Goal: Task Accomplishment & Management: Complete application form

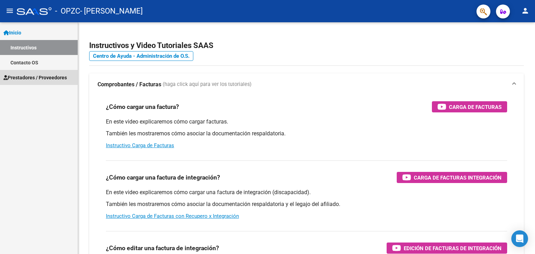
click at [33, 80] on span "Prestadores / Proveedores" at bounding box center [34, 78] width 63 height 8
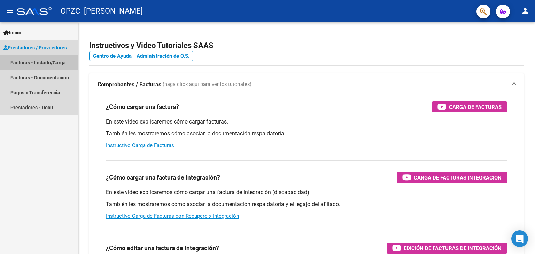
click at [21, 63] on link "Facturas - Listado/Carga" at bounding box center [39, 62] width 78 height 15
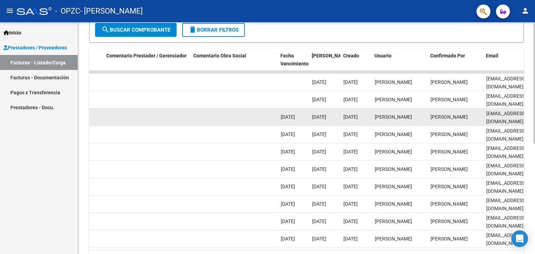
scroll to position [0, 1035]
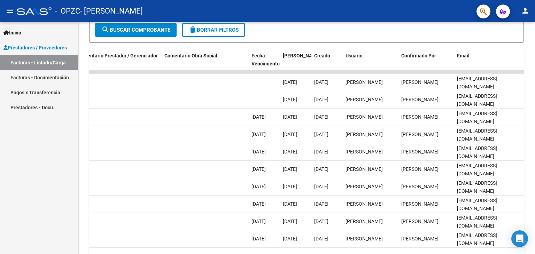
click at [52, 96] on link "Pagos x Transferencia" at bounding box center [39, 92] width 78 height 15
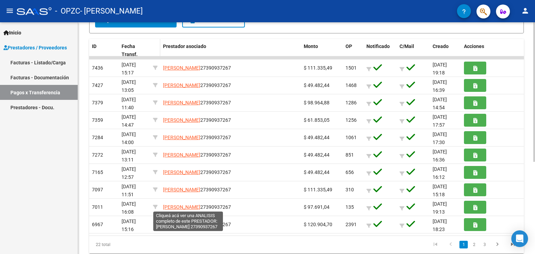
scroll to position [132, 0]
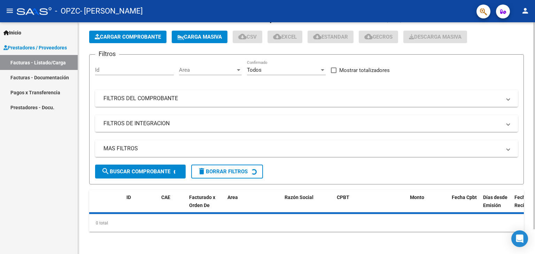
scroll to position [28, 0]
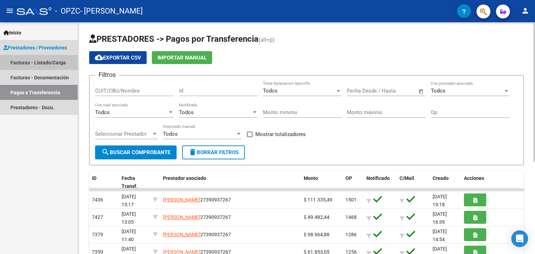
click at [29, 67] on link "Facturas - Listado/Carga" at bounding box center [39, 62] width 78 height 15
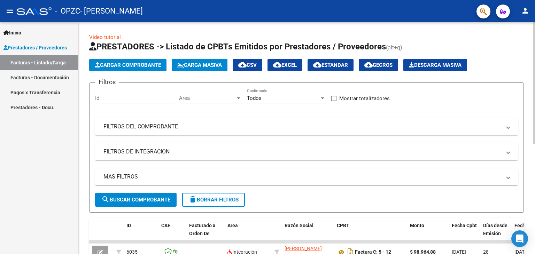
click at [35, 95] on link "Pagos x Transferencia" at bounding box center [39, 92] width 78 height 15
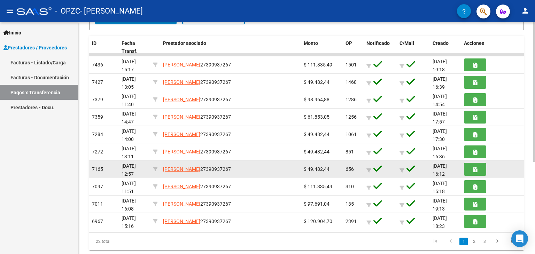
scroll to position [136, 0]
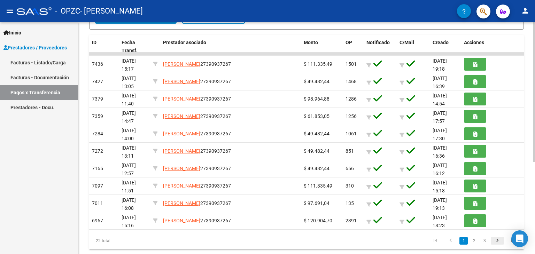
click at [499, 238] on icon "go to next page" at bounding box center [497, 242] width 9 height 8
click at [439, 241] on icon "go to first page" at bounding box center [435, 242] width 9 height 8
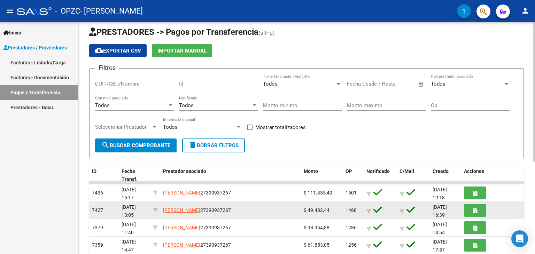
scroll to position [0, 0]
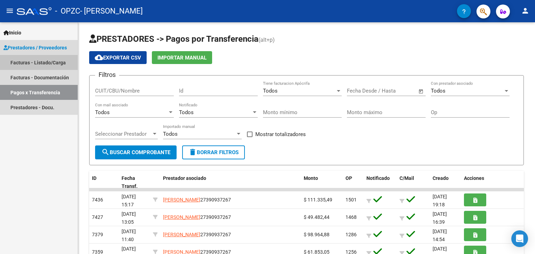
click at [45, 62] on link "Facturas - Listado/Carga" at bounding box center [39, 62] width 78 height 15
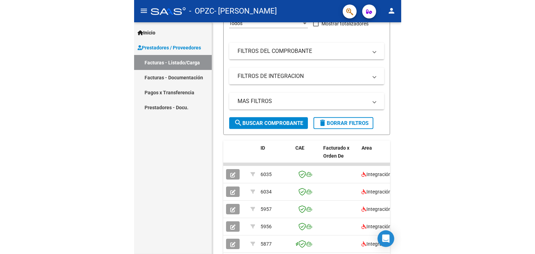
scroll to position [102, 0]
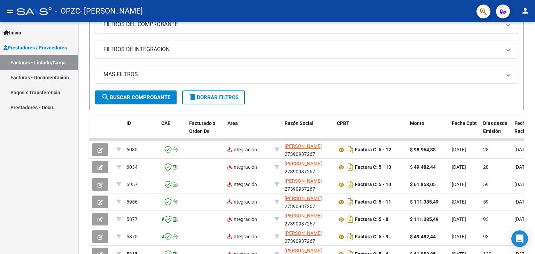
click at [18, 33] on span "Inicio" at bounding box center [12, 33] width 18 height 8
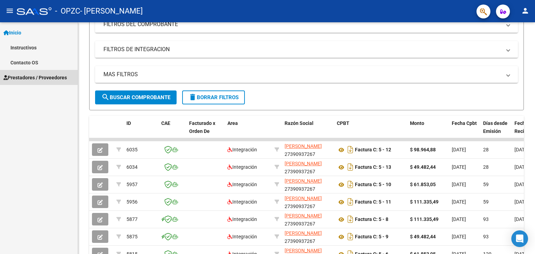
click at [37, 77] on span "Prestadores / Proveedores" at bounding box center [34, 78] width 63 height 8
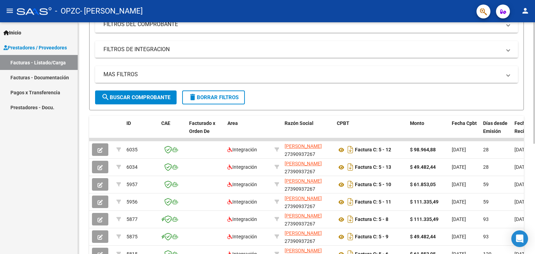
scroll to position [0, 0]
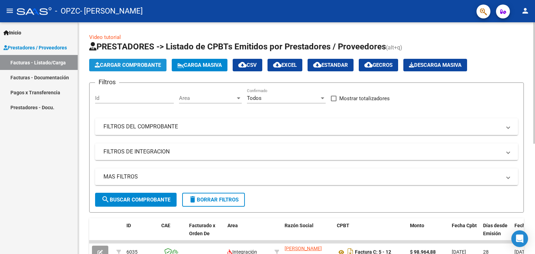
click at [139, 68] on button "Cargar Comprobante" at bounding box center [127, 65] width 77 height 13
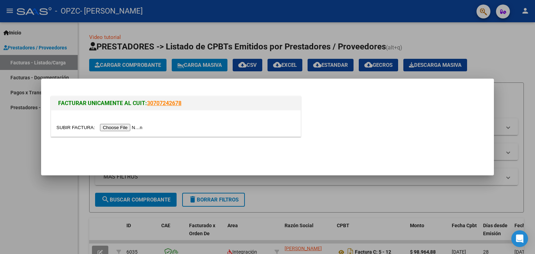
click at [119, 124] on input "file" at bounding box center [100, 127] width 88 height 7
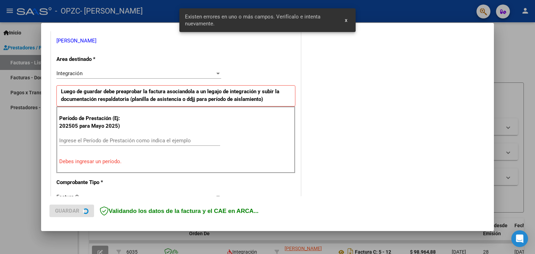
scroll to position [146, 0]
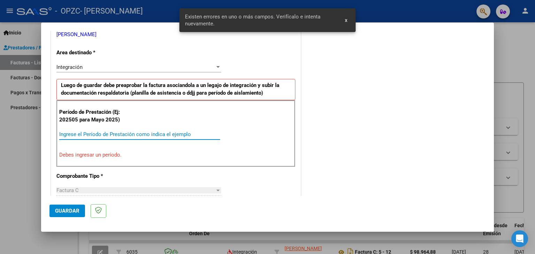
click at [95, 135] on input "Ingrese el Período de Prestación como indica el ejemplo" at bounding box center [139, 134] width 161 height 6
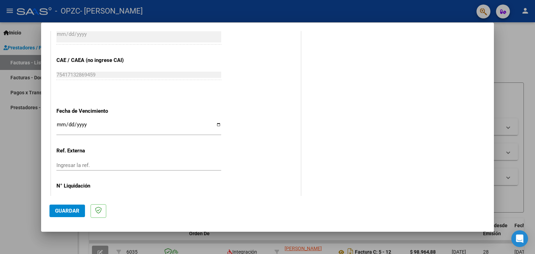
scroll to position [447, 0]
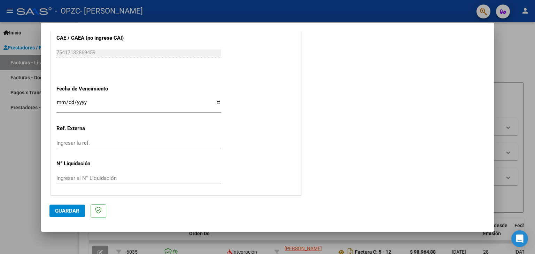
type input "202509"
click at [76, 104] on input "Ingresar la fecha" at bounding box center [138, 105] width 165 height 11
click at [218, 101] on input "Ingresar la fecha" at bounding box center [138, 105] width 165 height 11
type input "[DATE]"
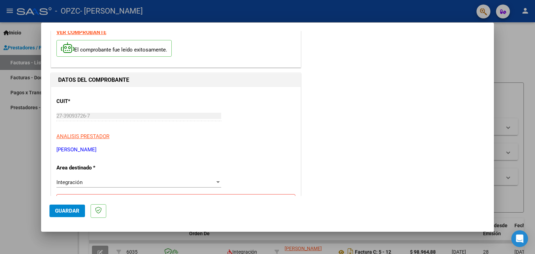
scroll to position [0, 0]
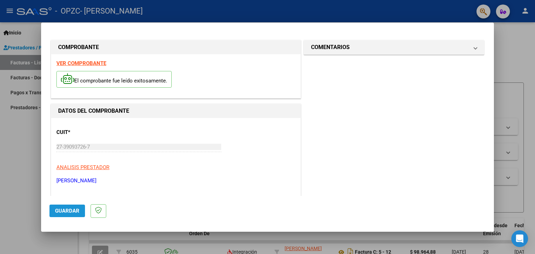
click at [62, 210] on span "Guardar" at bounding box center [67, 211] width 24 height 6
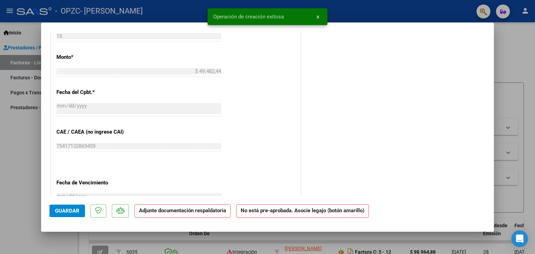
scroll to position [346, 0]
click at [178, 115] on div "[DATE] Ingresar la fecha" at bounding box center [138, 110] width 165 height 21
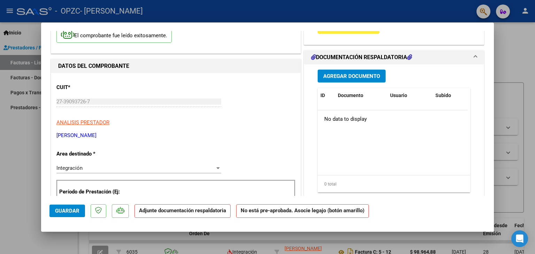
scroll to position [0, 0]
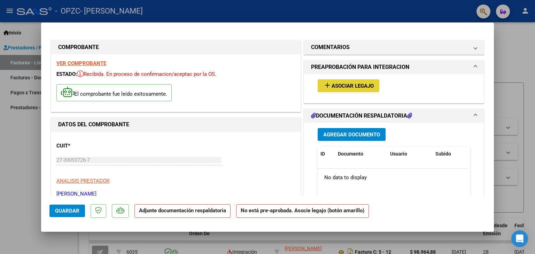
click at [341, 84] on span "Asociar Legajo" at bounding box center [353, 86] width 42 height 6
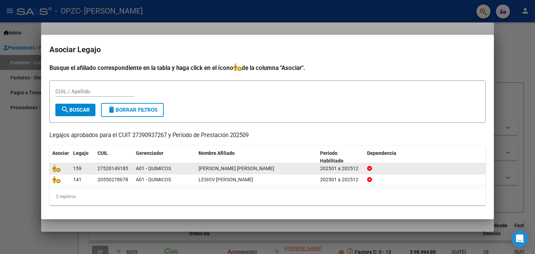
click at [60, 173] on datatable-body-cell at bounding box center [59, 168] width 21 height 11
click at [59, 171] on icon at bounding box center [56, 169] width 8 height 8
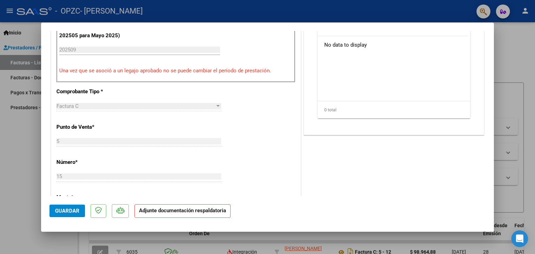
scroll to position [182, 0]
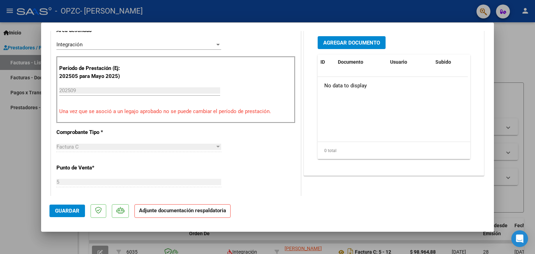
click at [354, 101] on datatable-body "No data to display" at bounding box center [393, 109] width 150 height 65
drag, startPoint x: 347, startPoint y: 49, endPoint x: 347, endPoint y: 42, distance: 6.6
click at [347, 42] on div "Agregar Documento ID Documento Usuario Subido Acción No data to display 0 total…" at bounding box center [394, 100] width 163 height 139
click at [347, 42] on span "Agregar Documento" at bounding box center [351, 43] width 57 height 6
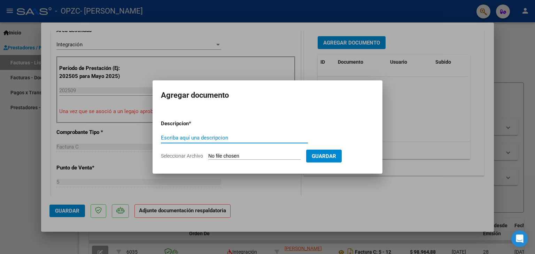
click at [235, 136] on input "Escriba aquí una descripcion" at bounding box center [234, 138] width 147 height 6
click at [249, 156] on input "Seleccionar Archivo" at bounding box center [254, 156] width 92 height 7
type input "C:\fakepath\CAE SEP UMA Constatación de Comprobantes _ AFIP.pdf"
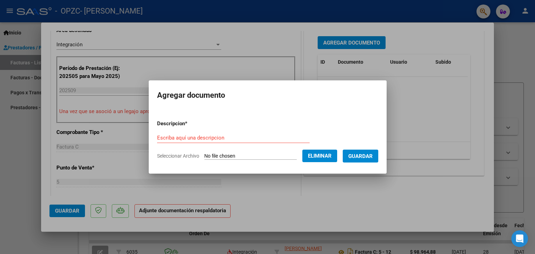
drag, startPoint x: 262, startPoint y: 127, endPoint x: 224, endPoint y: 132, distance: 38.0
click at [224, 132] on form "Descripcion * Escriba aquí una descripcion Seleccionar Archivo Eliminar Guardar" at bounding box center [267, 140] width 221 height 51
click at [223, 136] on input "Escriba aquí una descripcion" at bounding box center [233, 138] width 153 height 6
type input "CAE SEPTIEMBRE UMA"
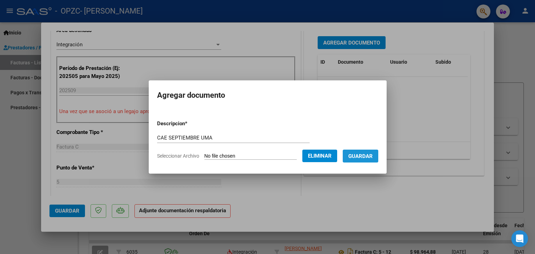
click at [373, 155] on span "Guardar" at bounding box center [361, 156] width 24 height 6
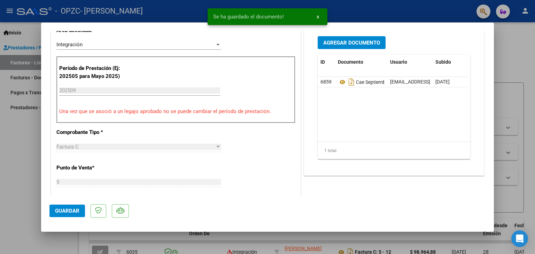
click at [521, 76] on div at bounding box center [267, 127] width 535 height 254
type input "$ 0,00"
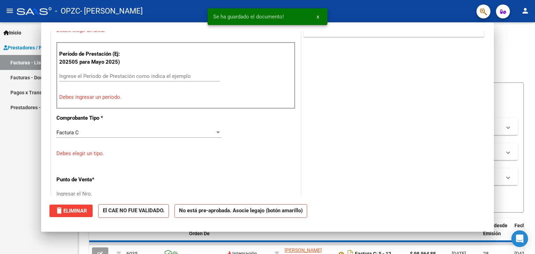
scroll to position [168, 0]
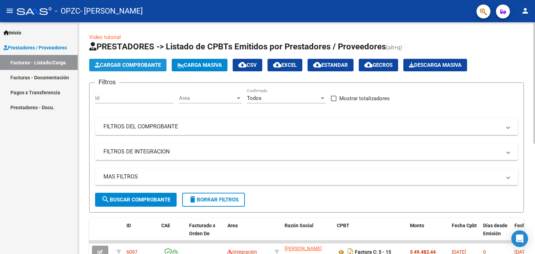
click at [98, 65] on icon "button" at bounding box center [97, 64] width 5 height 5
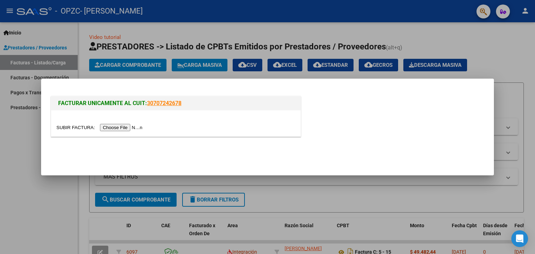
click at [129, 124] on div at bounding box center [175, 128] width 239 height 8
click at [129, 127] on input "file" at bounding box center [100, 127] width 88 height 7
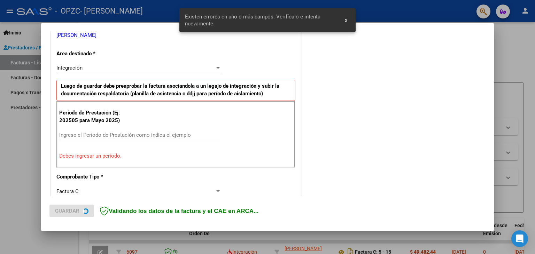
scroll to position [146, 0]
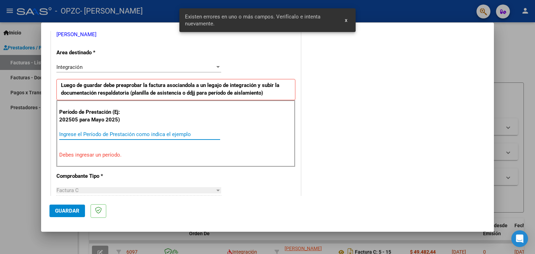
click at [117, 132] on input "Ingrese el Período de Prestación como indica el ejemplo" at bounding box center [139, 134] width 161 height 6
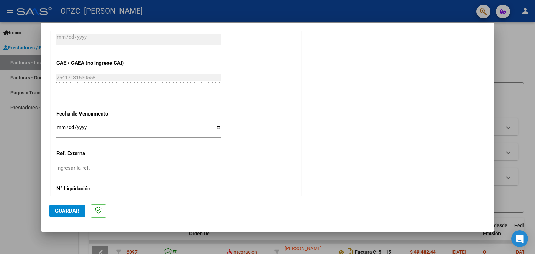
scroll to position [447, 0]
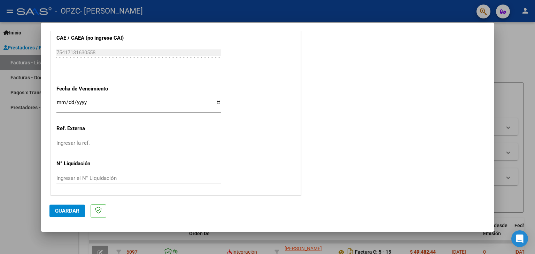
type input "202509"
click at [216, 100] on input "Ingresar la fecha" at bounding box center [138, 105] width 165 height 11
type input "[DATE]"
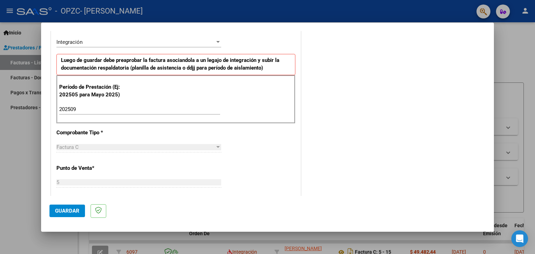
scroll to position [170, 0]
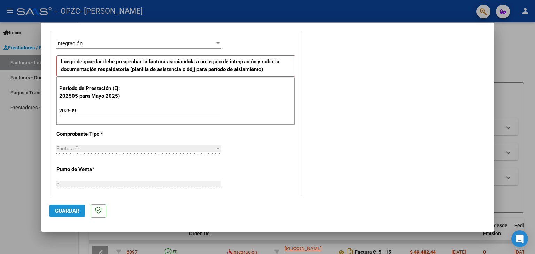
click at [61, 208] on span "Guardar" at bounding box center [67, 211] width 24 height 6
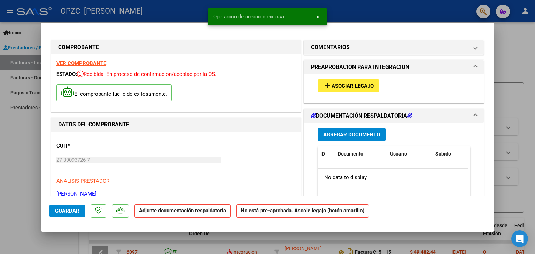
click at [348, 92] on div "add Asociar Legajo" at bounding box center [394, 85] width 163 height 23
click at [347, 83] on span "Asociar Legajo" at bounding box center [353, 86] width 42 height 6
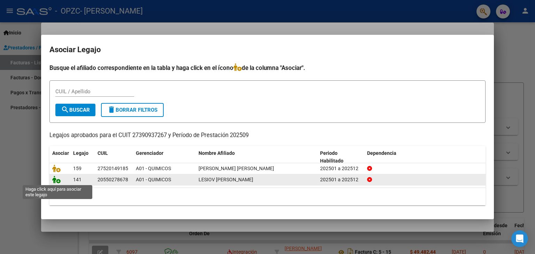
click at [57, 183] on icon at bounding box center [56, 180] width 8 height 8
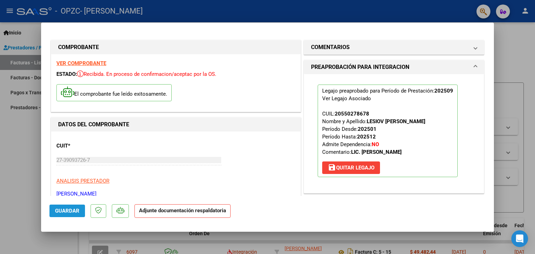
click at [75, 213] on span "Guardar" at bounding box center [67, 211] width 24 height 6
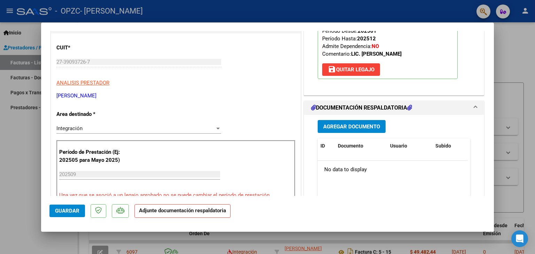
scroll to position [98, 0]
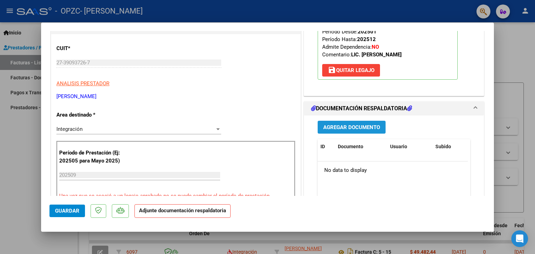
click at [354, 126] on span "Agregar Documento" at bounding box center [351, 127] width 57 height 6
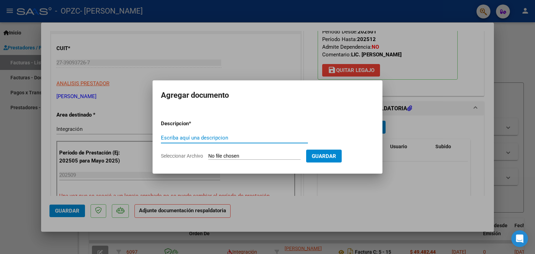
click at [211, 138] on input "Escriba aquí una descripcion" at bounding box center [234, 138] width 147 height 6
click at [223, 150] on div "Escriba aquí una descripcion" at bounding box center [234, 141] width 147 height 17
click at [201, 138] on input "Escriba aquí una descripcion" at bounding box center [234, 138] width 147 height 6
click at [219, 153] on app-file-uploader "Seleccionar Archivo" at bounding box center [233, 156] width 145 height 6
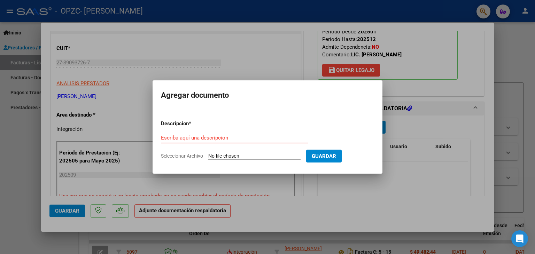
click at [215, 139] on input "Escriba aquí una descripcion" at bounding box center [234, 138] width 147 height 6
click at [273, 155] on input "Seleccionar Archivo" at bounding box center [254, 156] width 92 height 7
type input "C:\fakepath\CAE SEP KERIM Constatación de Comprobantes _ AFIP.pdf"
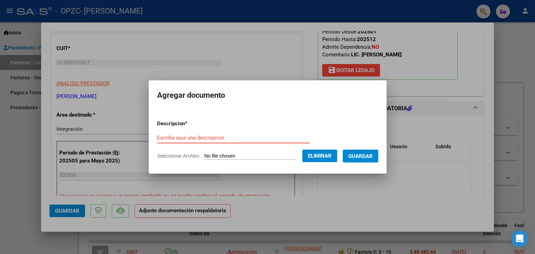
click at [234, 139] on input "Escriba aquí una descripcion" at bounding box center [233, 138] width 153 height 6
type input "CAE KERIM SEPTIEMBRE"
click at [375, 151] on button "Guardar" at bounding box center [361, 156] width 36 height 13
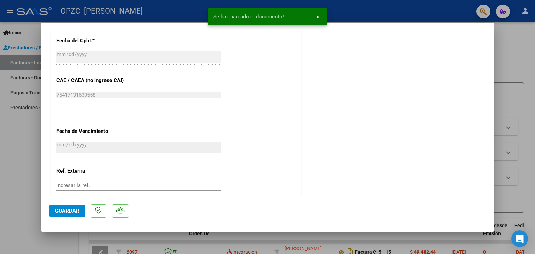
scroll to position [458, 0]
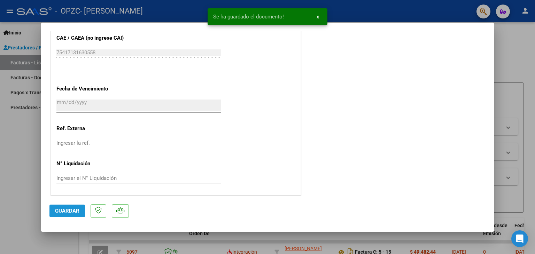
click at [59, 208] on span "Guardar" at bounding box center [67, 211] width 24 height 6
click at [7, 154] on div at bounding box center [267, 127] width 535 height 254
type input "$ 0,00"
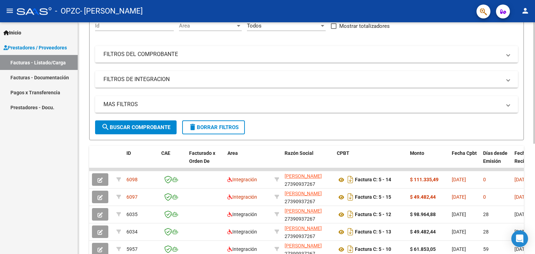
scroll to position [92, 0]
